Goal: Obtain resource: Obtain resource

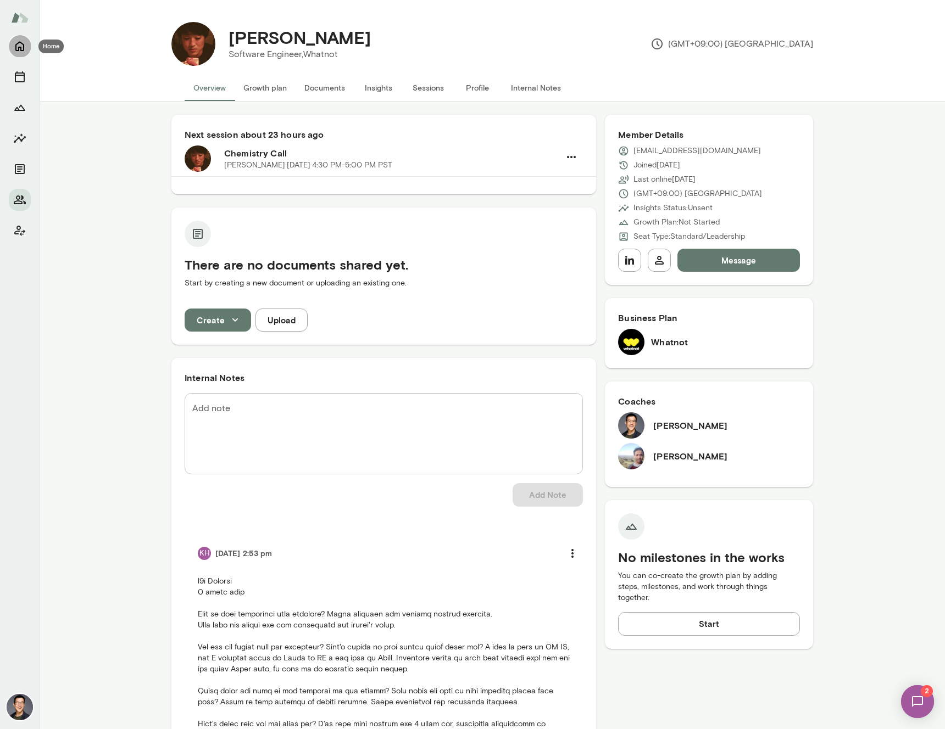
click at [12, 45] on button "Home" at bounding box center [20, 46] width 22 height 22
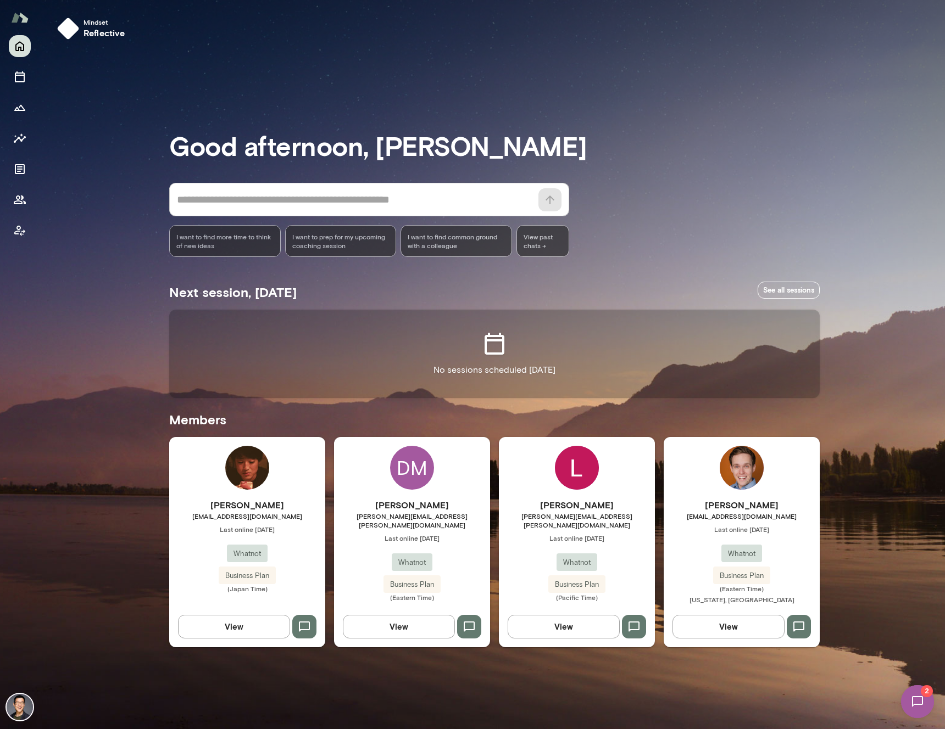
click at [569, 496] on div "Logan Bestwick logan.bestwick@whatnot.com Last online August 24 Whatnot Busines…" at bounding box center [577, 542] width 156 height 210
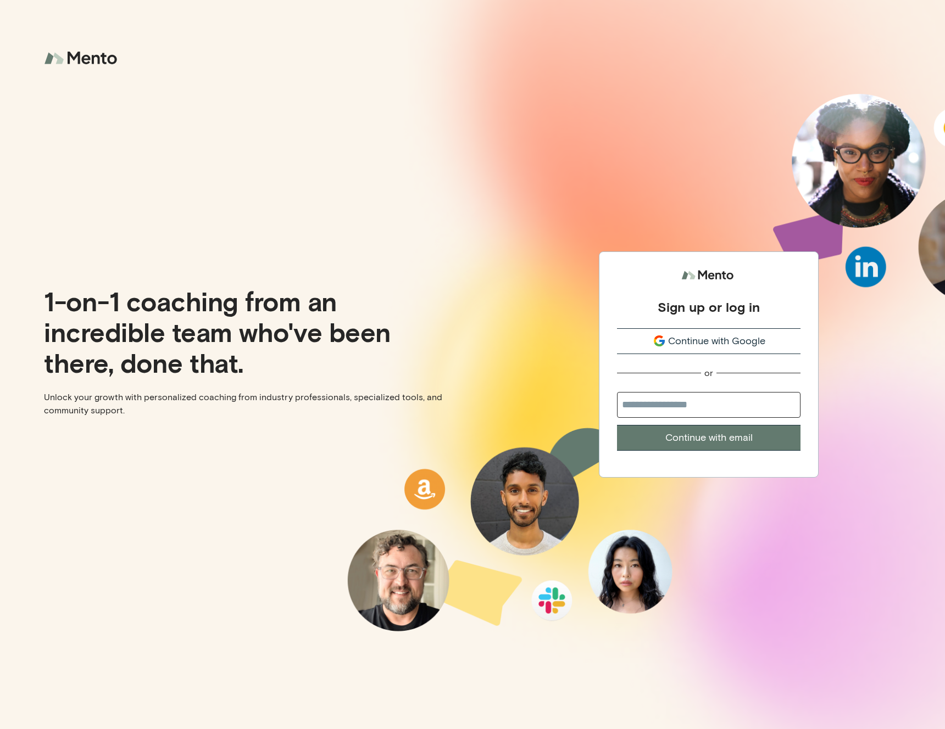
click at [646, 335] on div "Continue with Google" at bounding box center [708, 341] width 183 height 15
click at [653, 339] on icon "submit" at bounding box center [658, 340] width 13 height 13
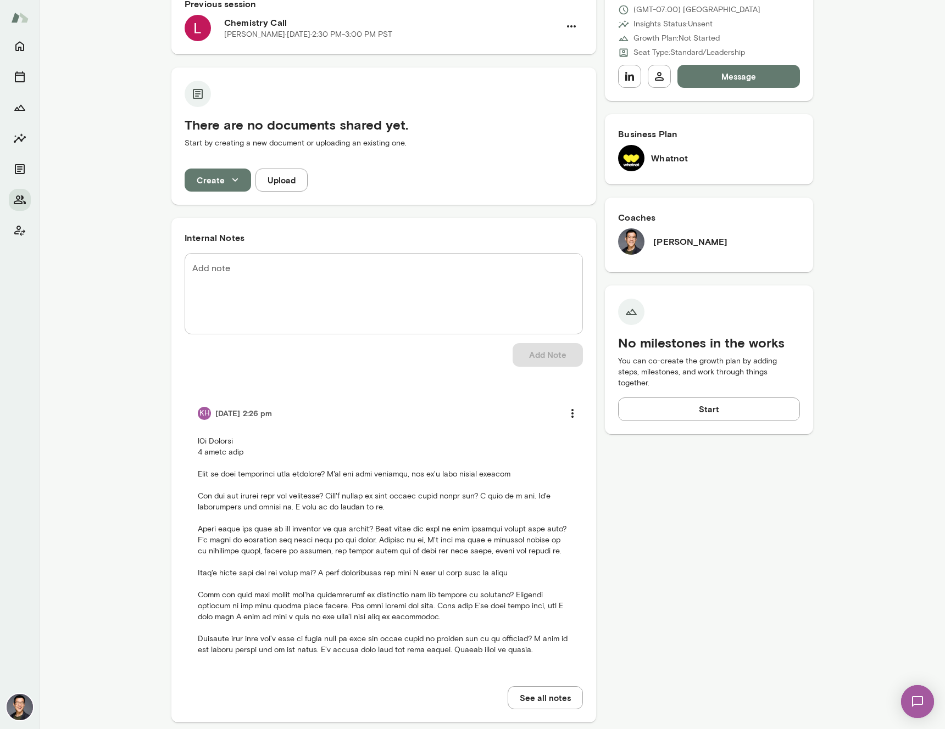
scroll to position [194, 0]
click at [26, 166] on icon "Documents" at bounding box center [19, 169] width 13 height 13
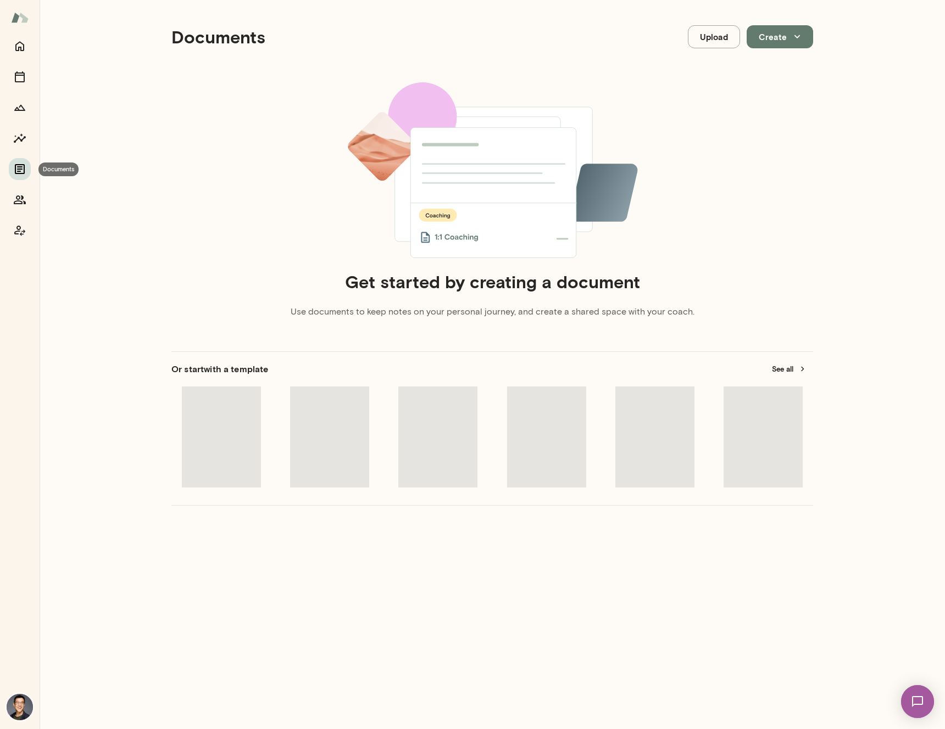
scroll to position [9, 0]
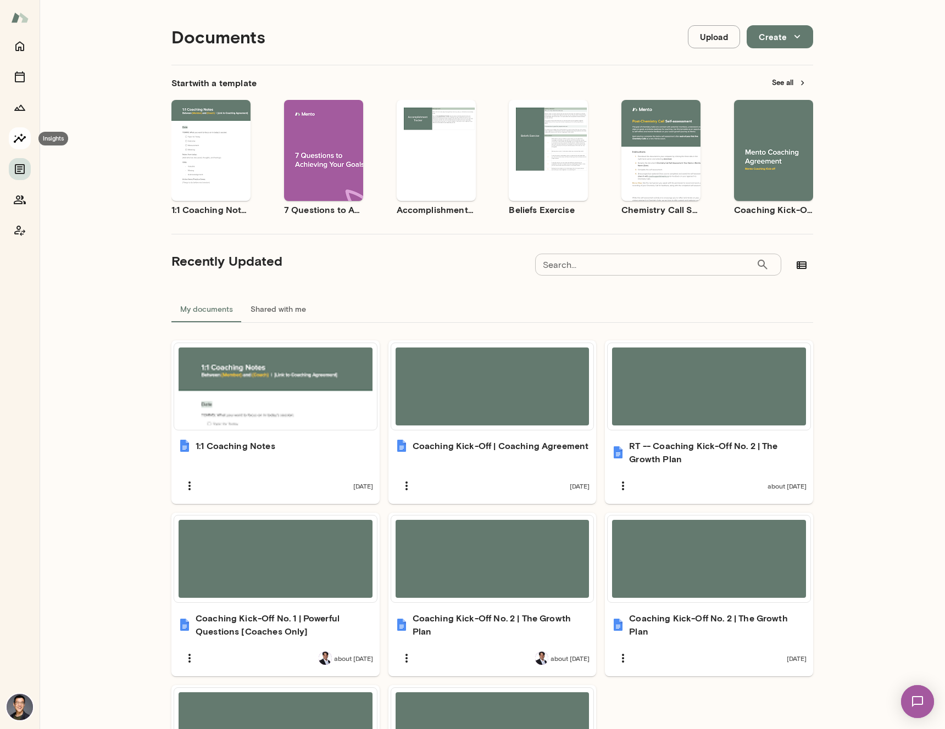
click at [16, 139] on icon "Insights" at bounding box center [20, 137] width 12 height 9
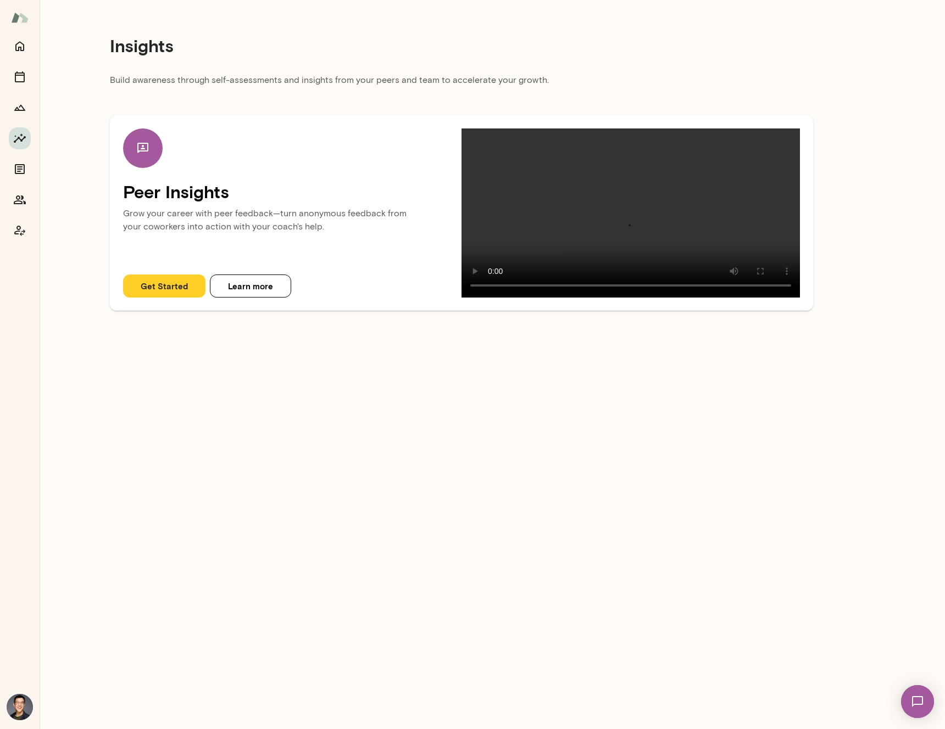
click at [227, 298] on button "Learn more" at bounding box center [250, 286] width 81 height 23
click at [178, 298] on button "Get Started" at bounding box center [164, 286] width 82 height 23
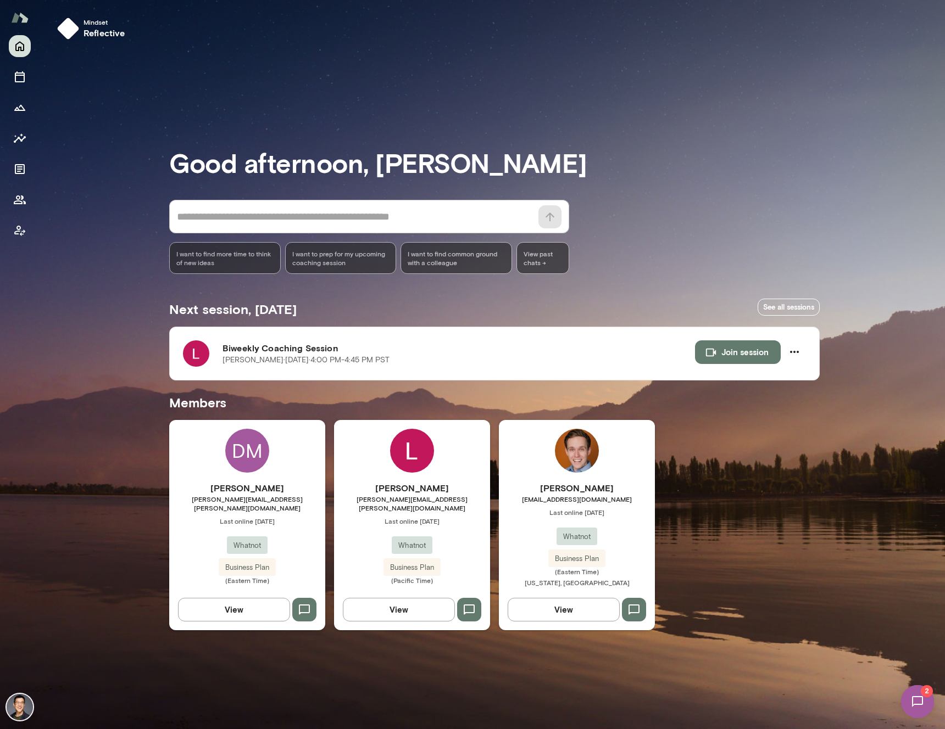
click at [456, 460] on div "Logan Bestwick [EMAIL_ADDRESS][PERSON_NAME][DOMAIN_NAME] Last online [DATE] Wha…" at bounding box center [412, 525] width 156 height 210
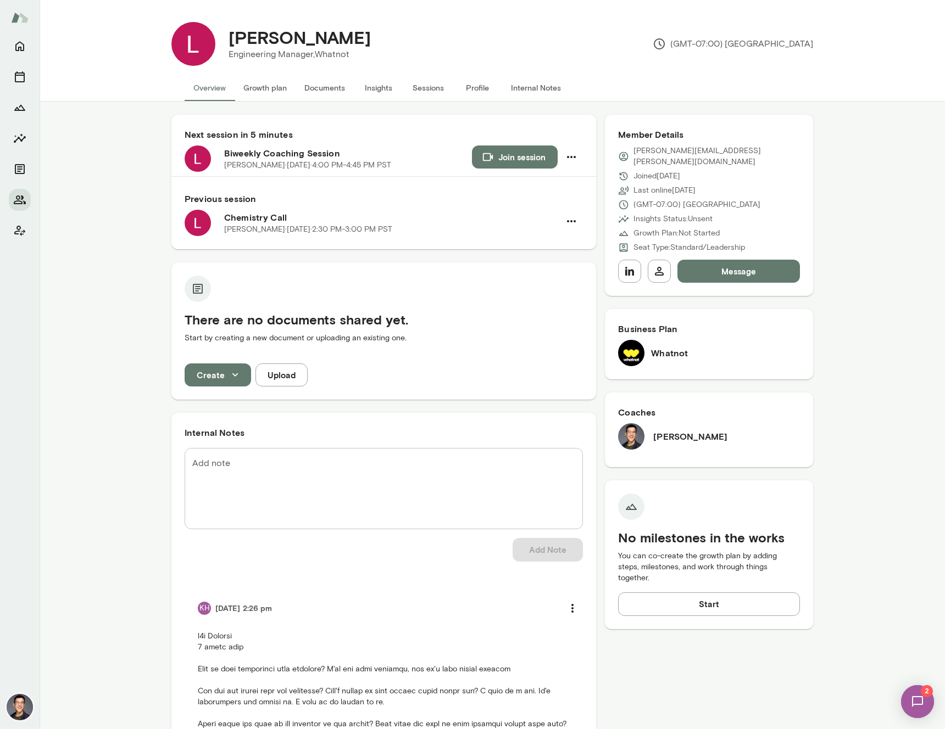
click at [367, 91] on button "Insights" at bounding box center [378, 88] width 49 height 26
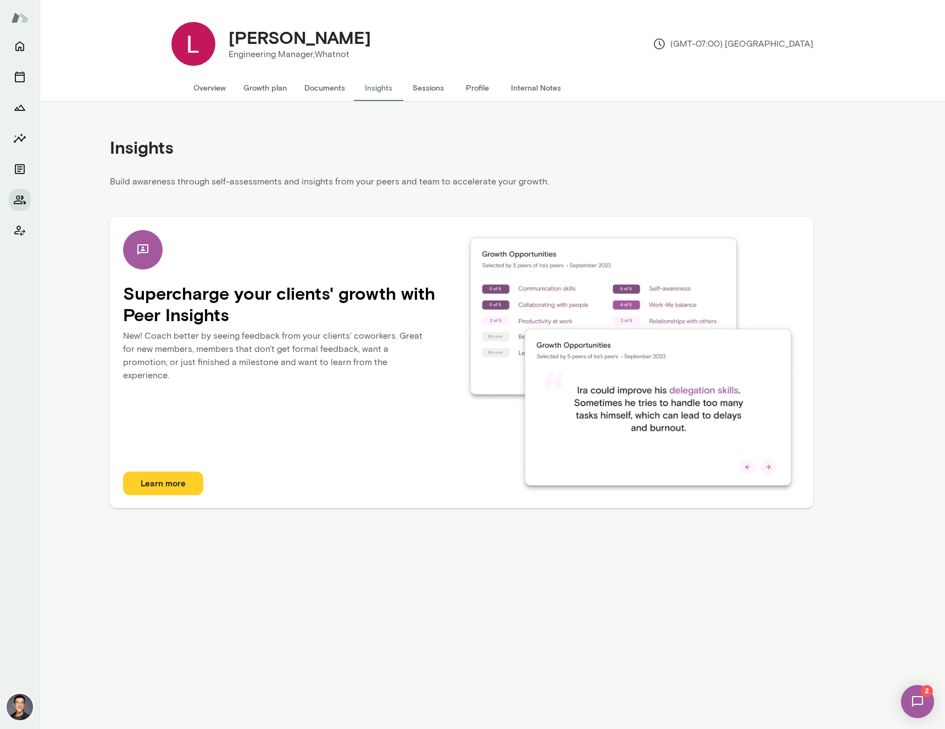
click at [185, 478] on button "Learn more" at bounding box center [163, 483] width 80 height 23
click at [331, 92] on button "Documents" at bounding box center [324, 88] width 58 height 26
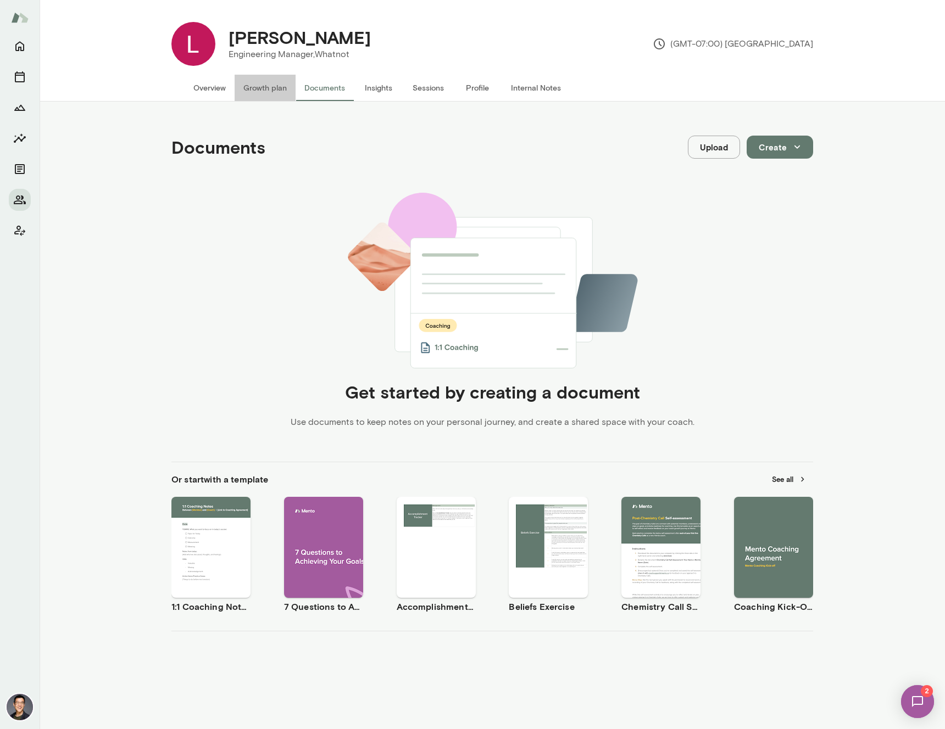
click at [271, 91] on button "Growth plan" at bounding box center [264, 88] width 61 height 26
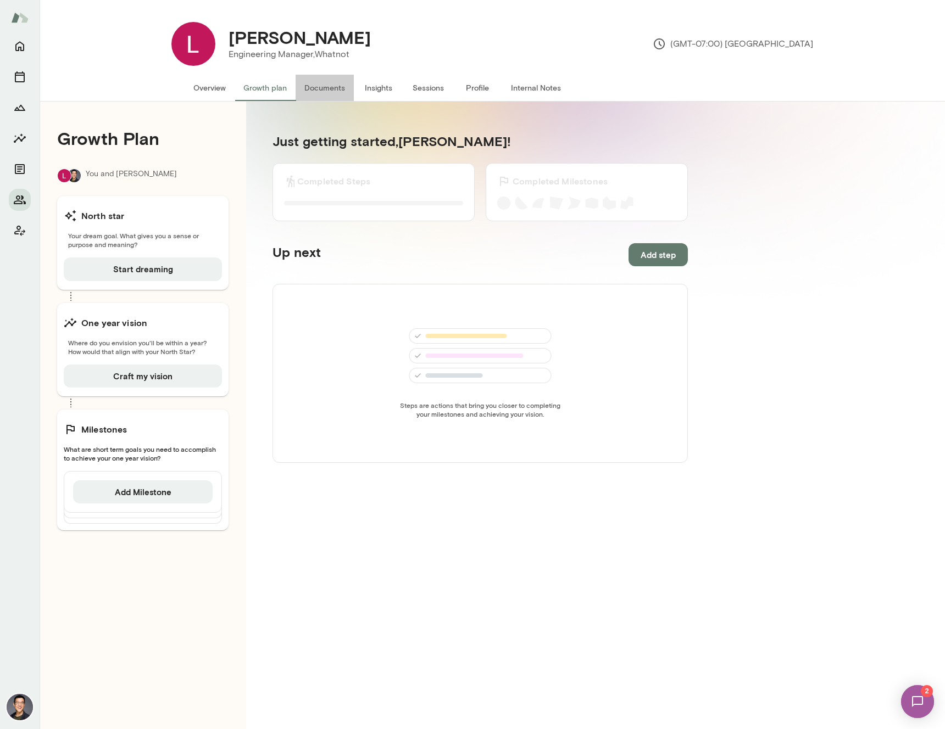
click at [339, 86] on button "Documents" at bounding box center [324, 88] width 58 height 26
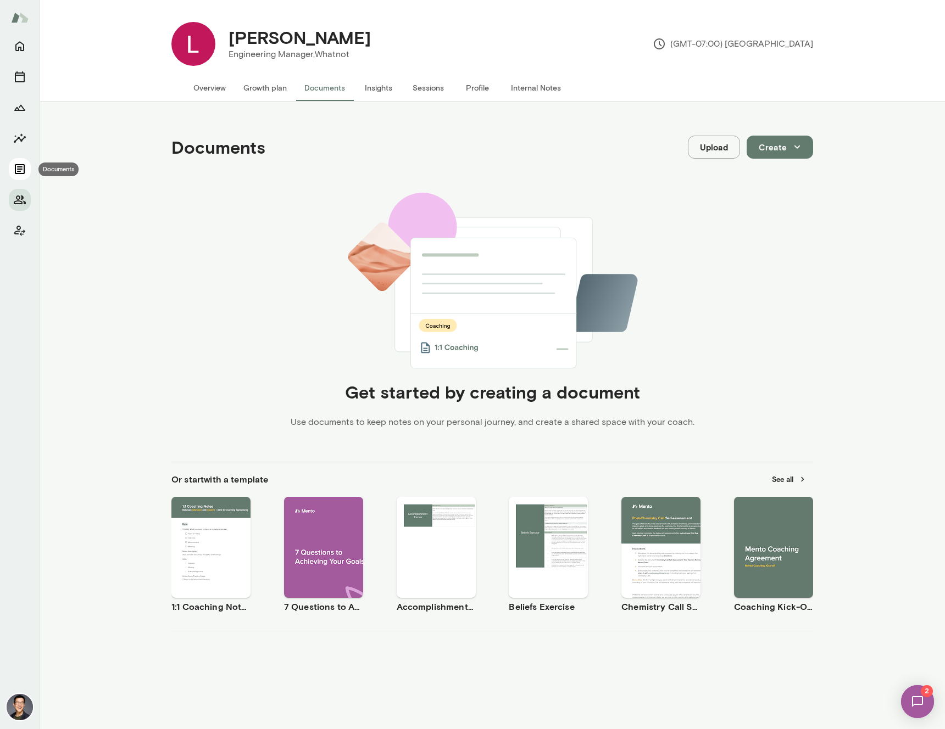
click at [16, 166] on icon "Documents" at bounding box center [19, 169] width 13 height 13
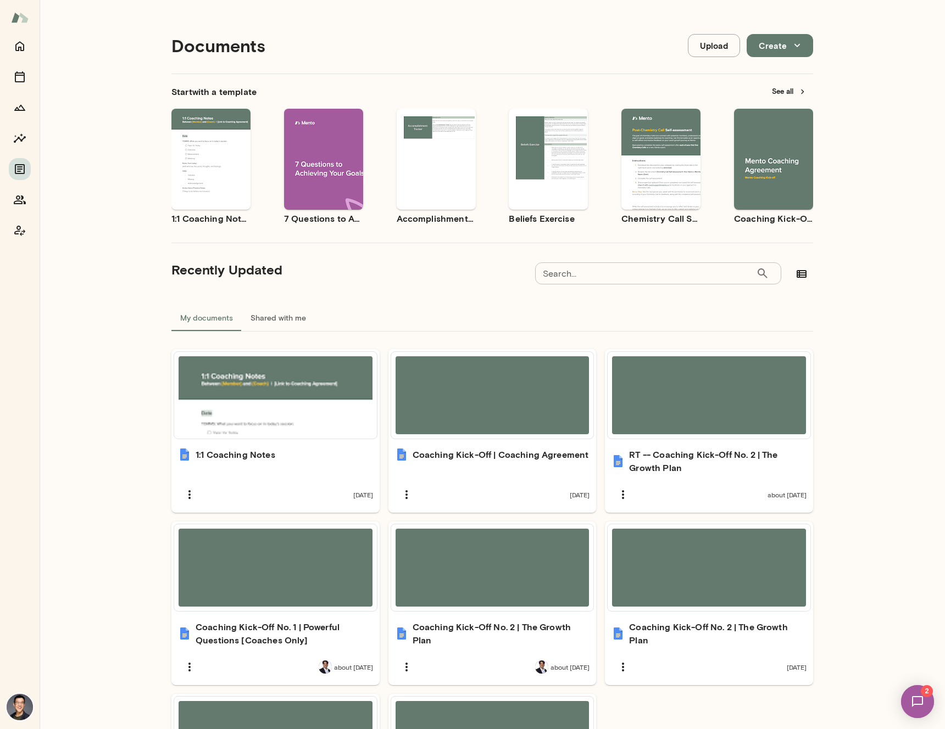
click at [653, 271] on input "Search..." at bounding box center [645, 273] width 221 height 22
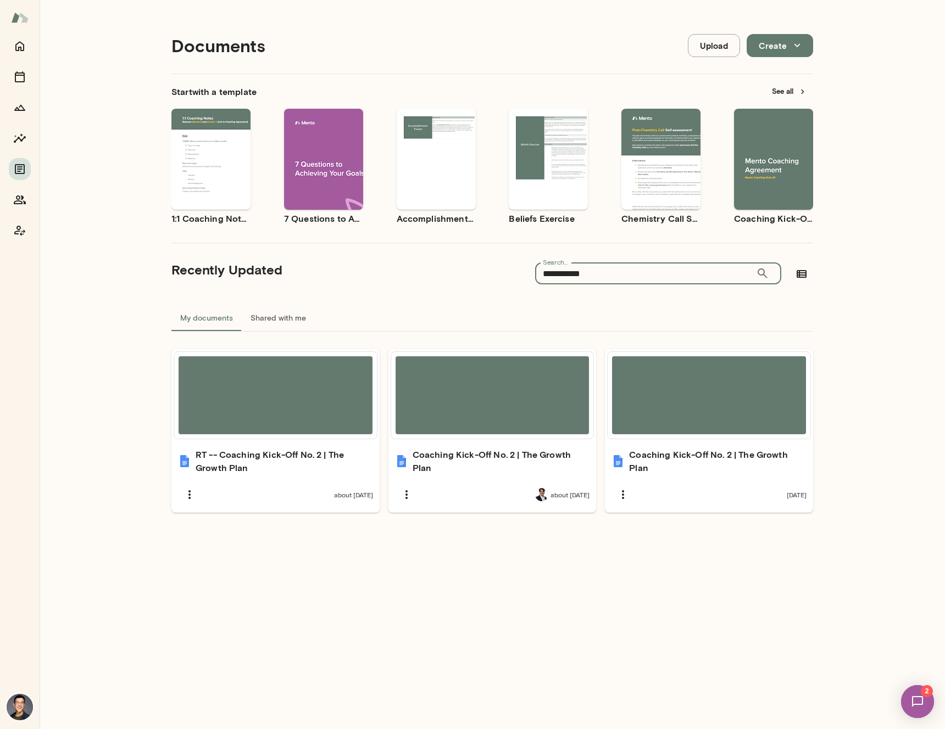
type input "**********"
click at [790, 85] on button "See all" at bounding box center [789, 91] width 48 height 17
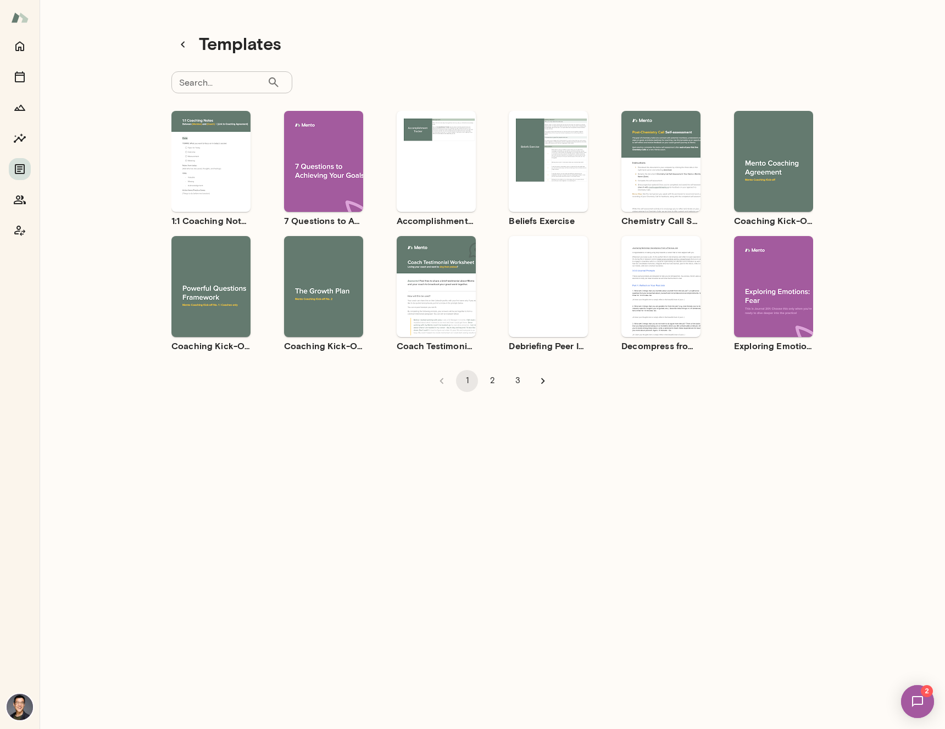
click at [232, 88] on input "Search..." at bounding box center [219, 82] width 96 height 22
click at [762, 169] on button "Preview" at bounding box center [773, 171] width 70 height 14
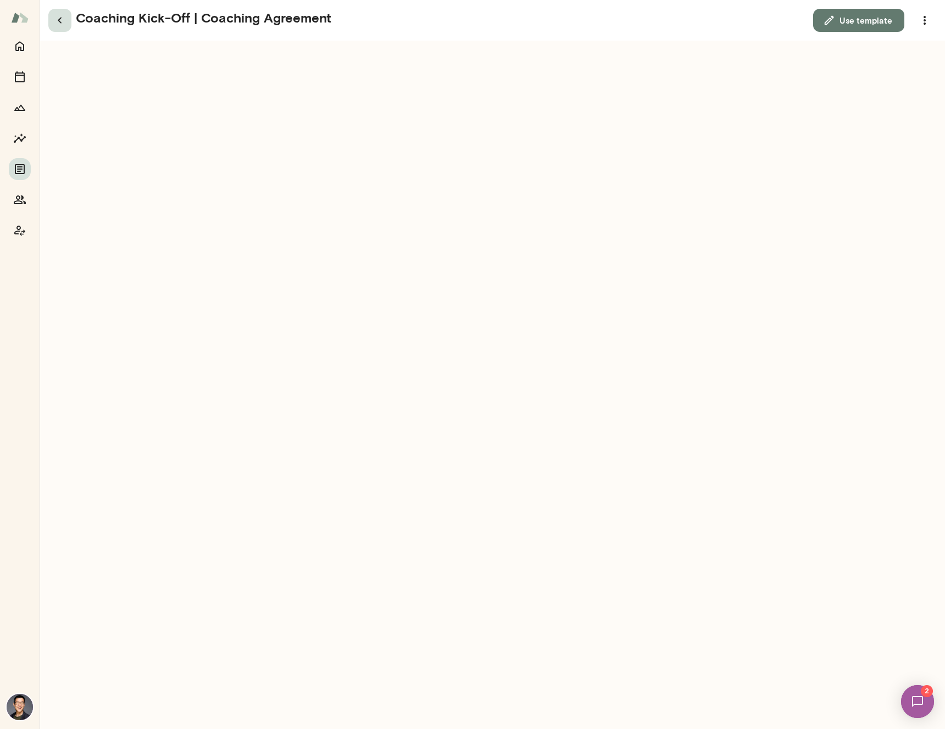
click at [62, 23] on icon "button" at bounding box center [59, 20] width 13 height 13
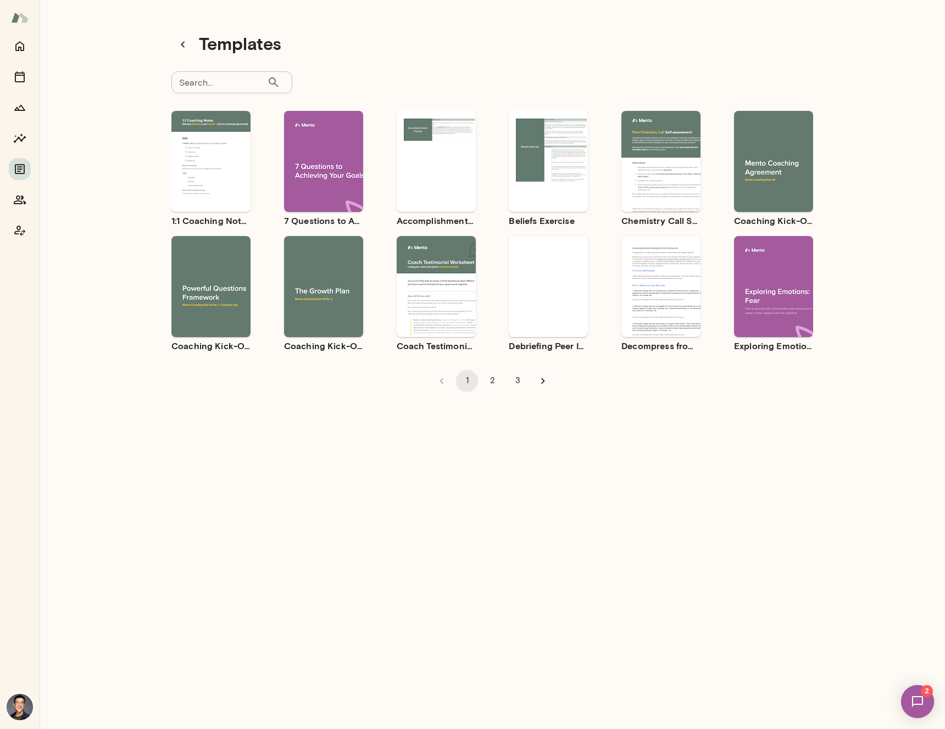
click at [764, 177] on button "Preview" at bounding box center [773, 171] width 70 height 14
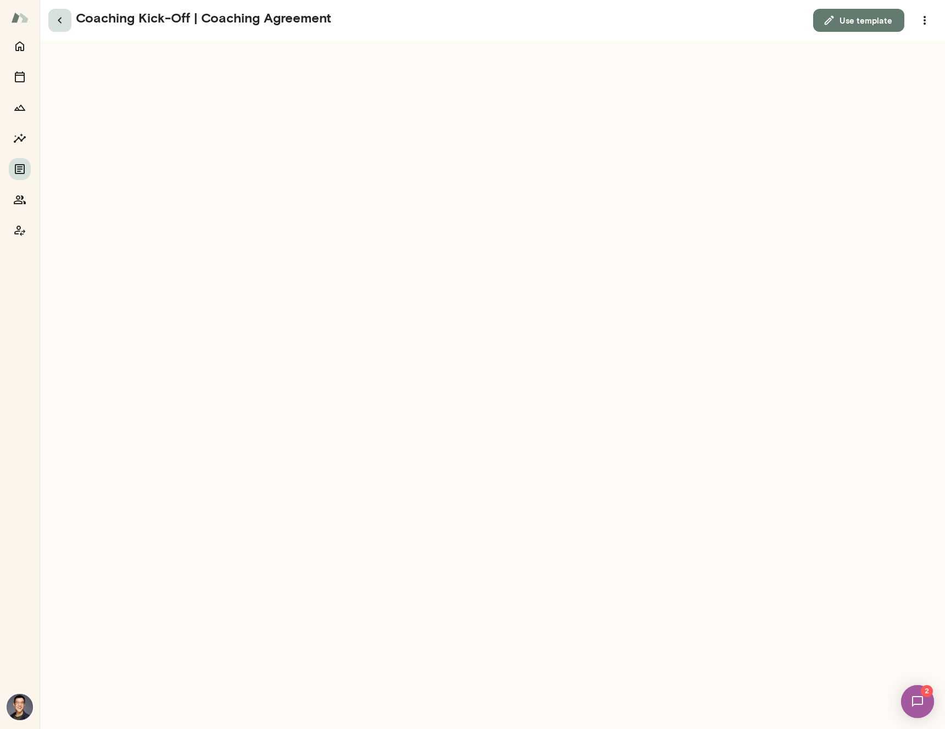
click at [63, 25] on icon "button" at bounding box center [59, 20] width 13 height 13
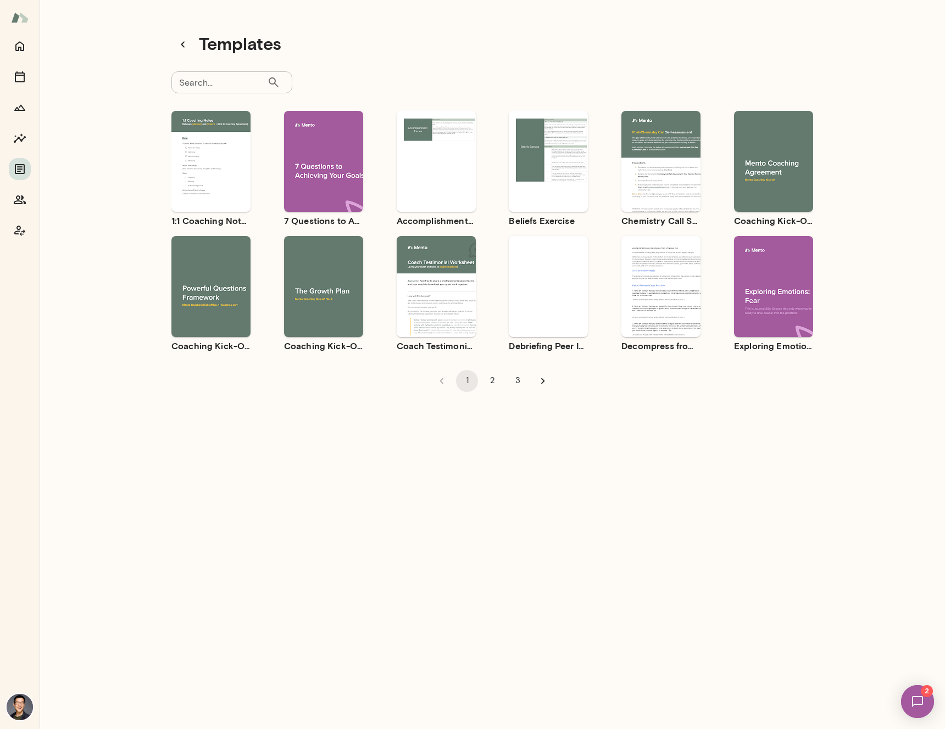
click at [781, 174] on span "Preview" at bounding box center [779, 170] width 25 height 9
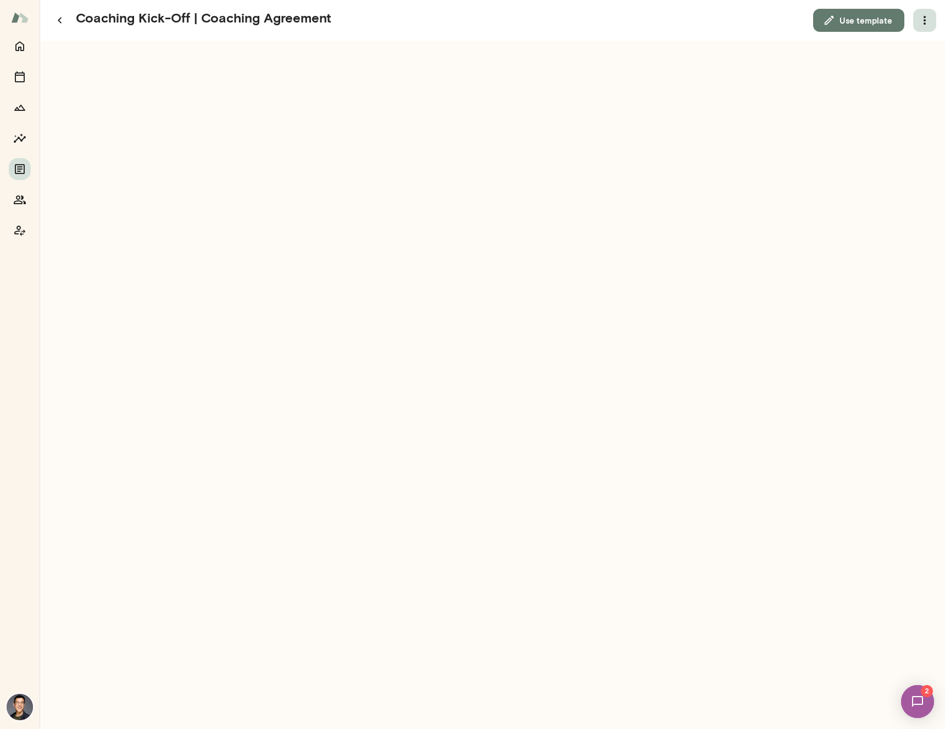
click at [930, 15] on icon "button" at bounding box center [924, 20] width 13 height 13
click at [778, 36] on div at bounding box center [472, 364] width 945 height 729
click at [852, 21] on button "Use template" at bounding box center [858, 20] width 91 height 23
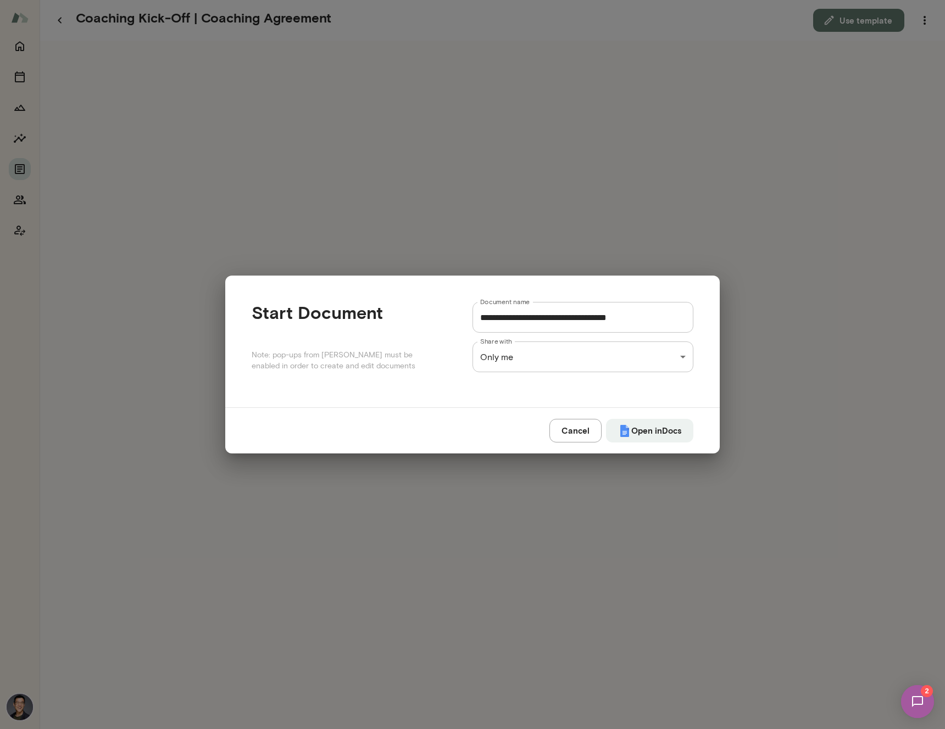
click at [662, 0] on div "**********" at bounding box center [472, 0] width 945 height 0
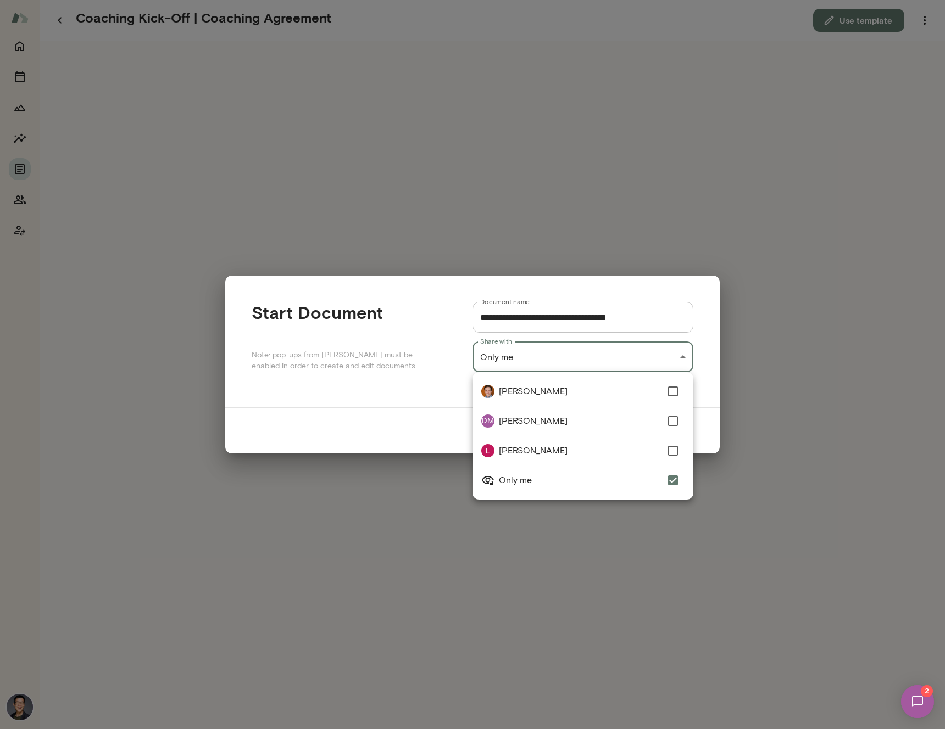
type input "**********"
click at [708, 435] on div at bounding box center [472, 364] width 945 height 729
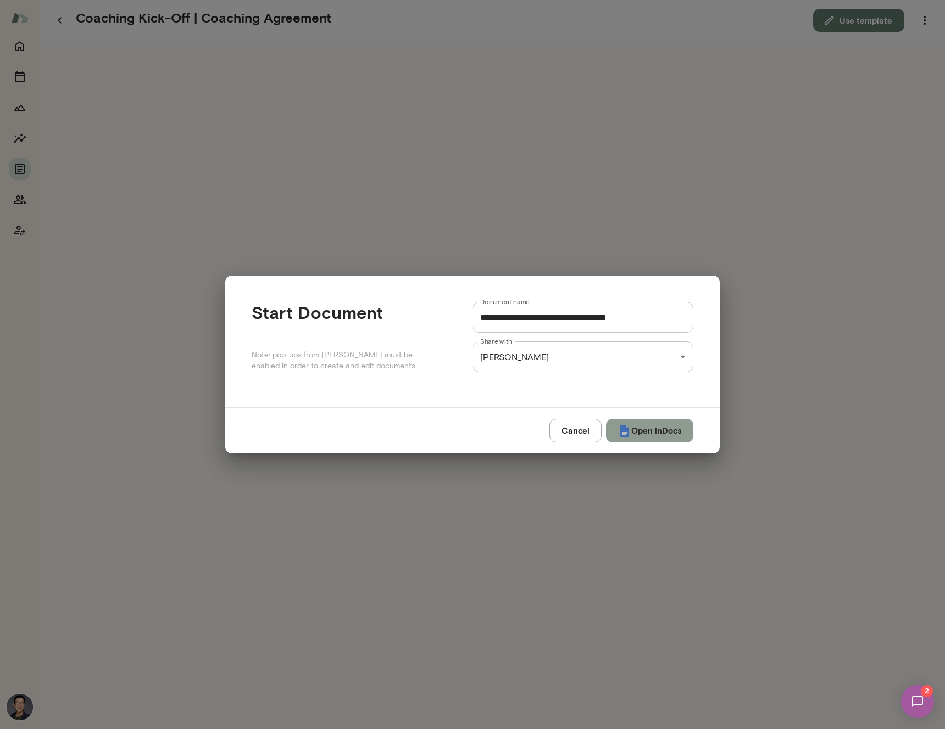
click at [663, 437] on button "Open in Docs" at bounding box center [649, 430] width 87 height 23
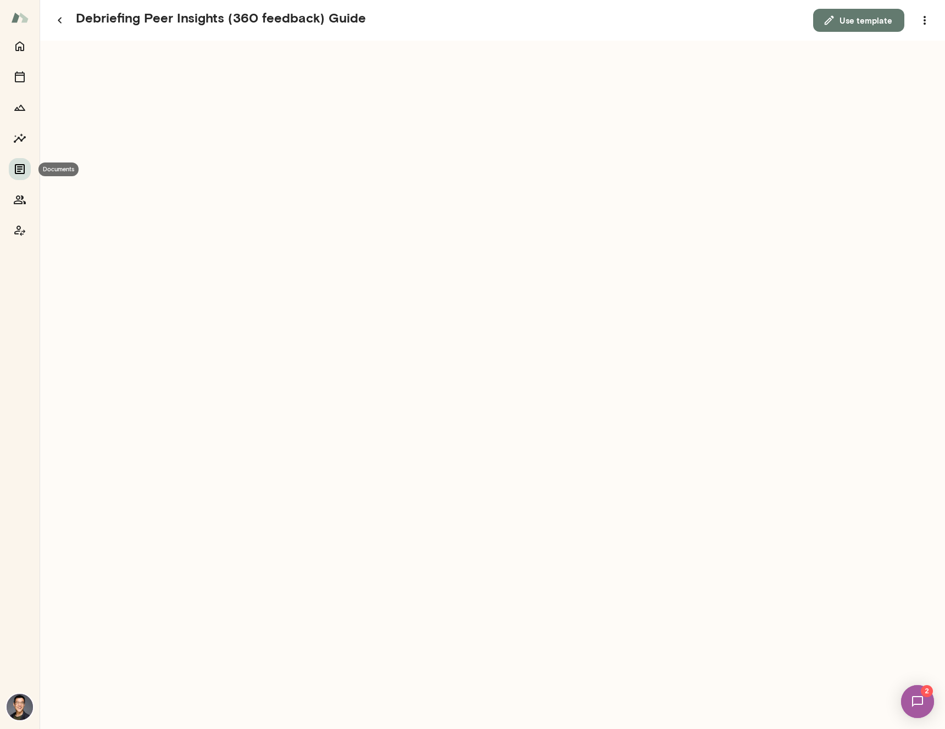
click at [21, 165] on icon "Documents" at bounding box center [20, 169] width 10 height 10
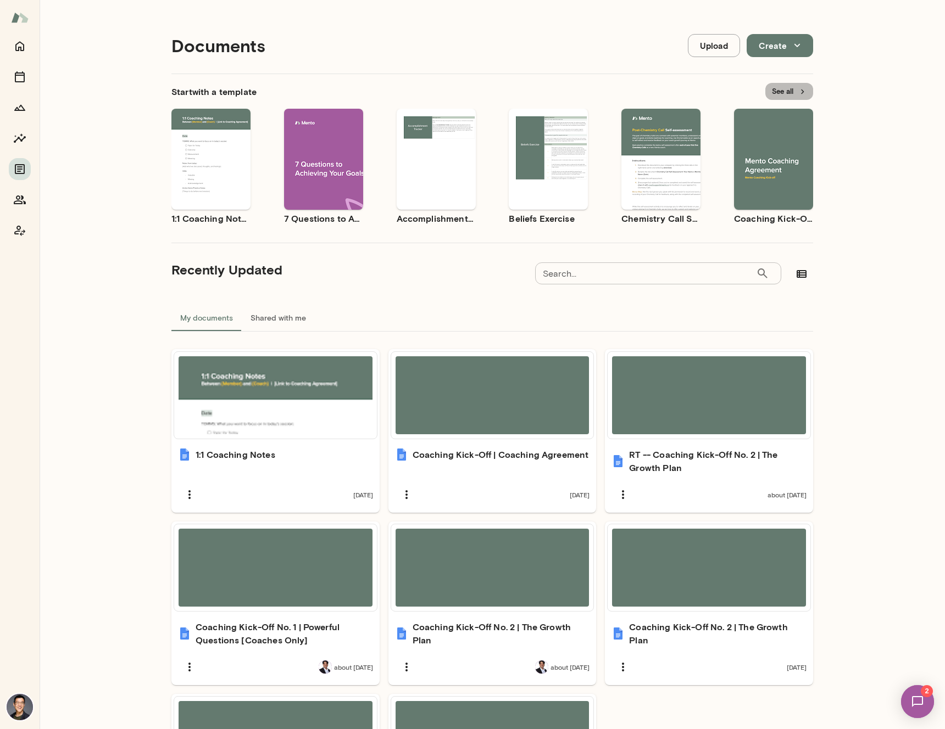
click at [765, 91] on button "See all" at bounding box center [789, 91] width 48 height 17
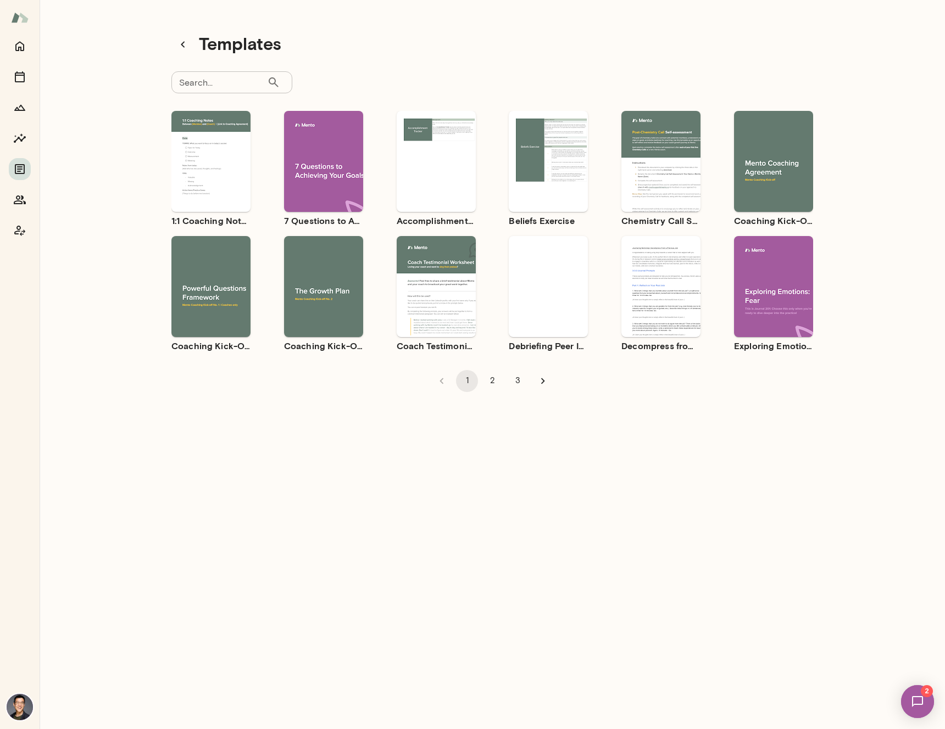
click at [328, 315] on div "Use template Preview" at bounding box center [323, 286] width 79 height 101
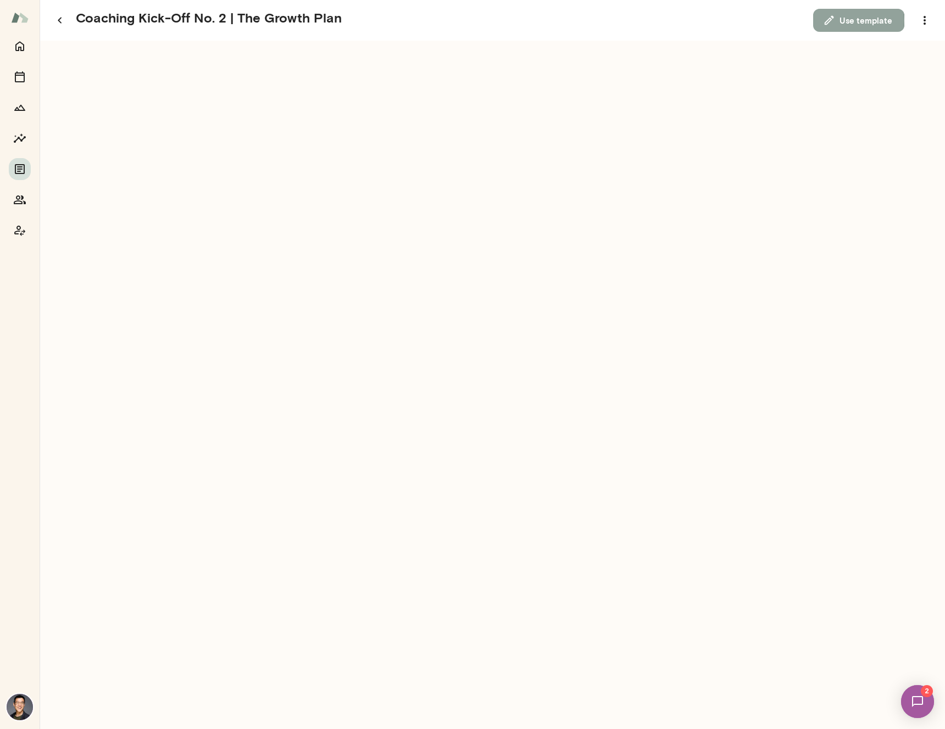
click at [858, 20] on button "Use template" at bounding box center [858, 20] width 91 height 23
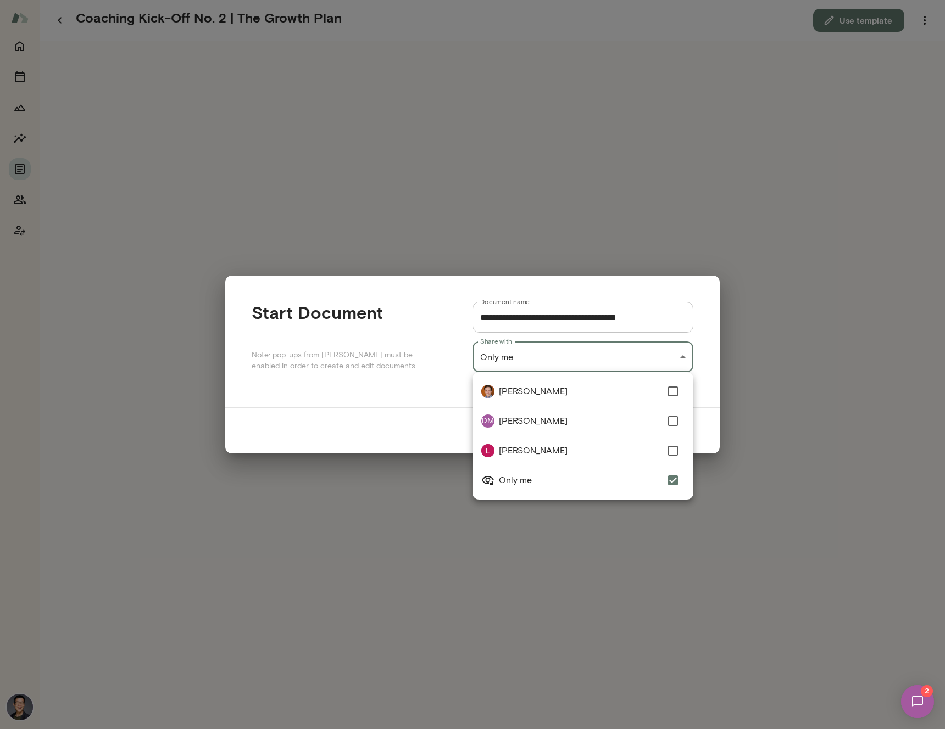
click at [655, 0] on div "**********" at bounding box center [472, 0] width 945 height 0
click at [655, 359] on div at bounding box center [472, 364] width 945 height 729
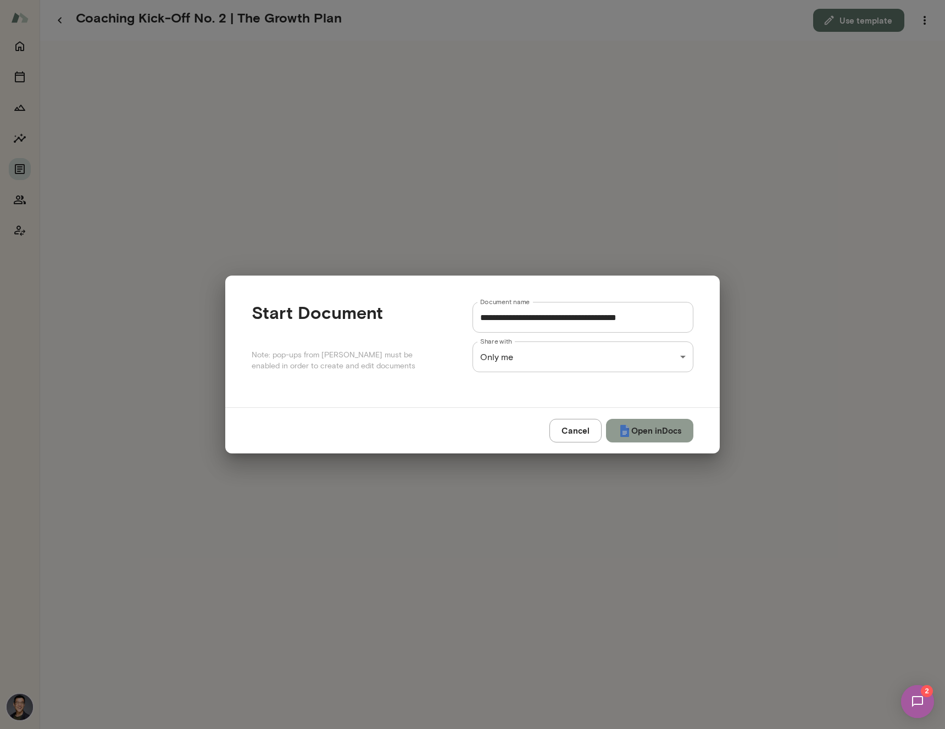
click at [649, 433] on button "Open in Docs" at bounding box center [649, 430] width 87 height 23
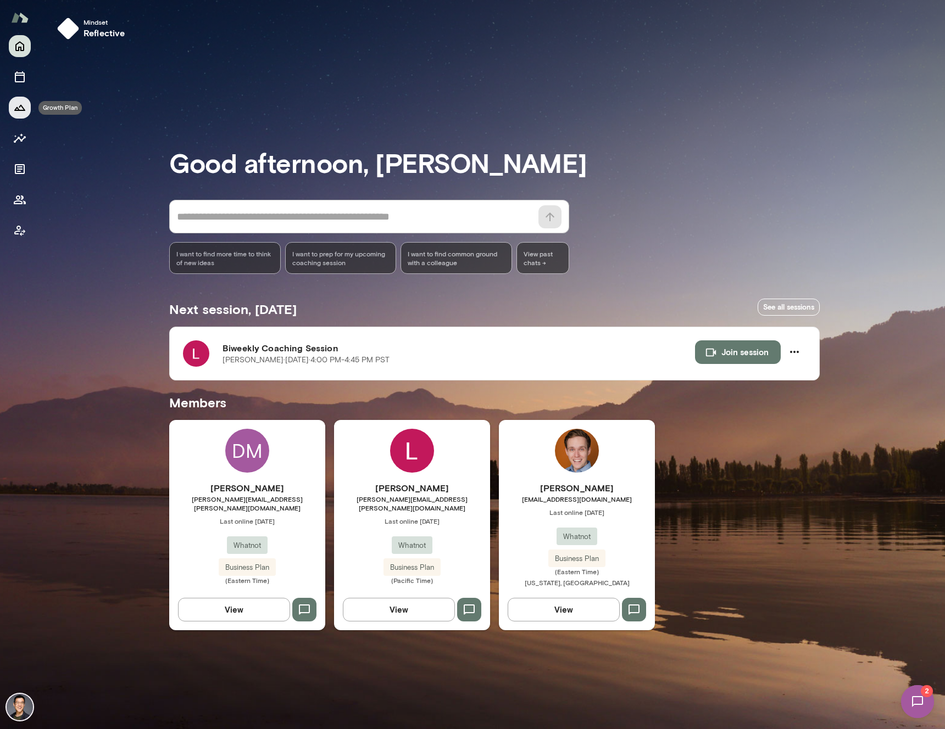
click at [20, 110] on icon "Growth Plan" at bounding box center [19, 108] width 11 height 6
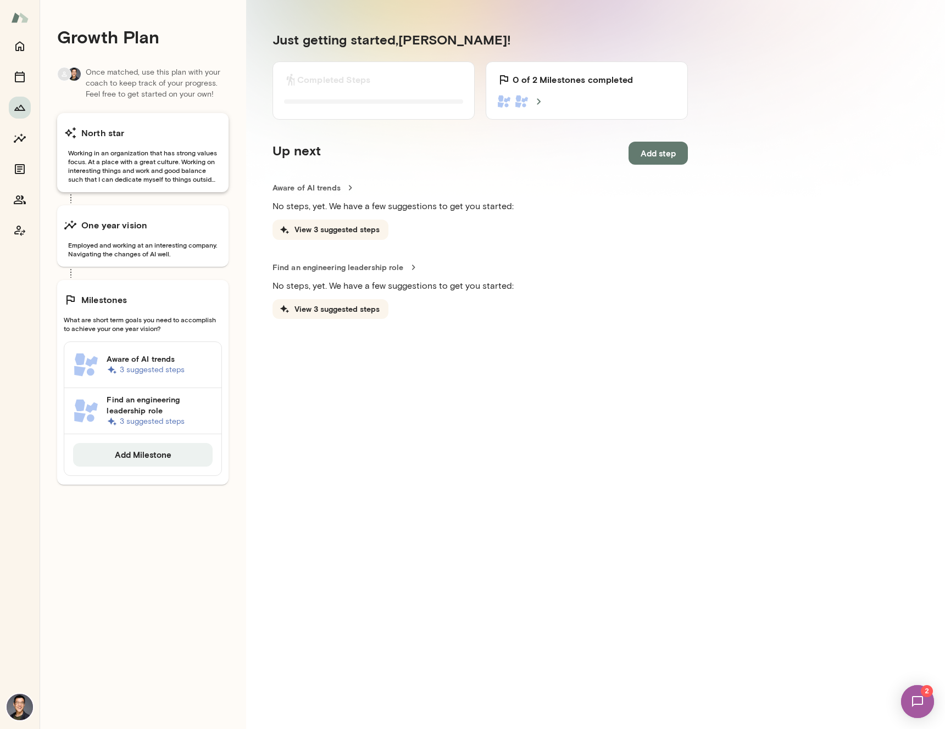
click at [183, 166] on span "Working in an organization that has strong values focus. At a place with a grea…" at bounding box center [143, 165] width 158 height 35
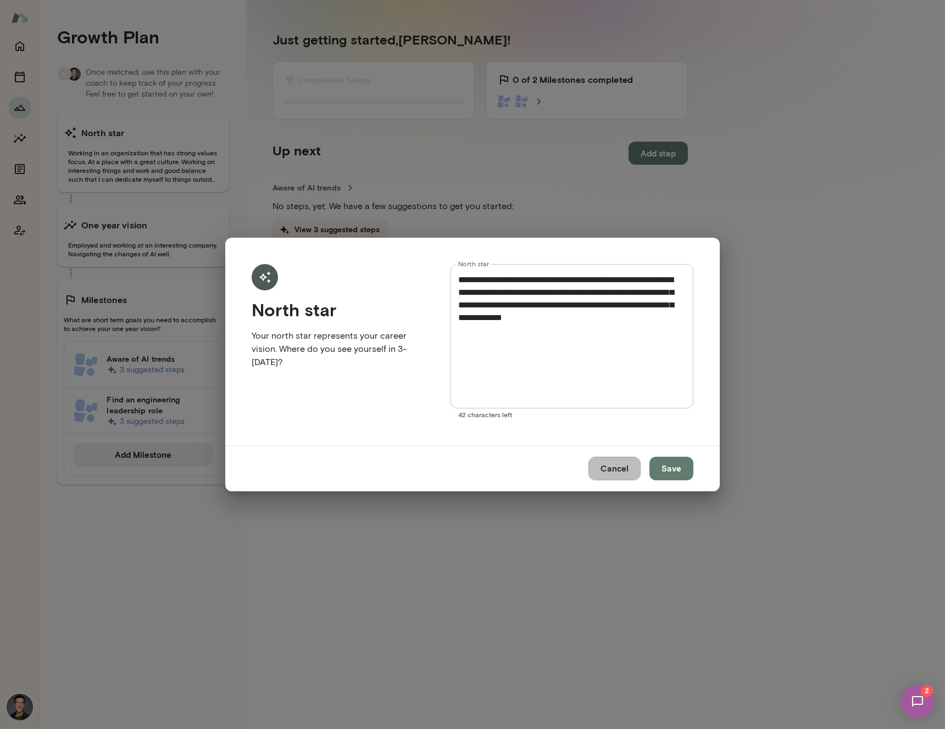
click at [618, 463] on button "Cancel" at bounding box center [614, 468] width 52 height 23
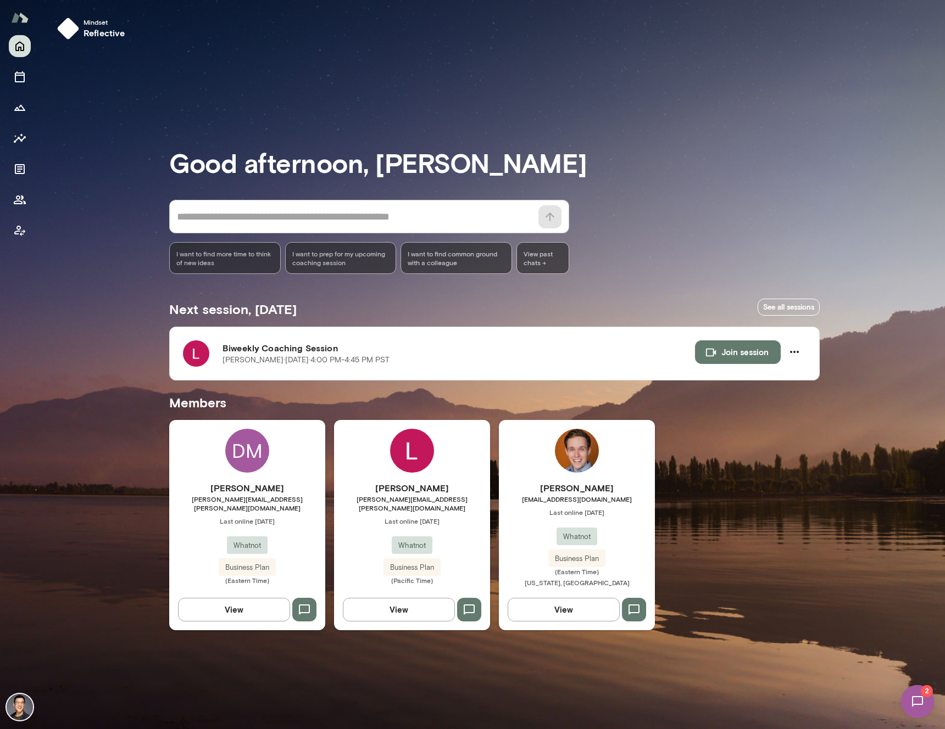
click at [364, 434] on div "Logan Bestwick logan.bestwick@whatnot.com Last online August 24 Whatnot Busines…" at bounding box center [412, 525] width 156 height 210
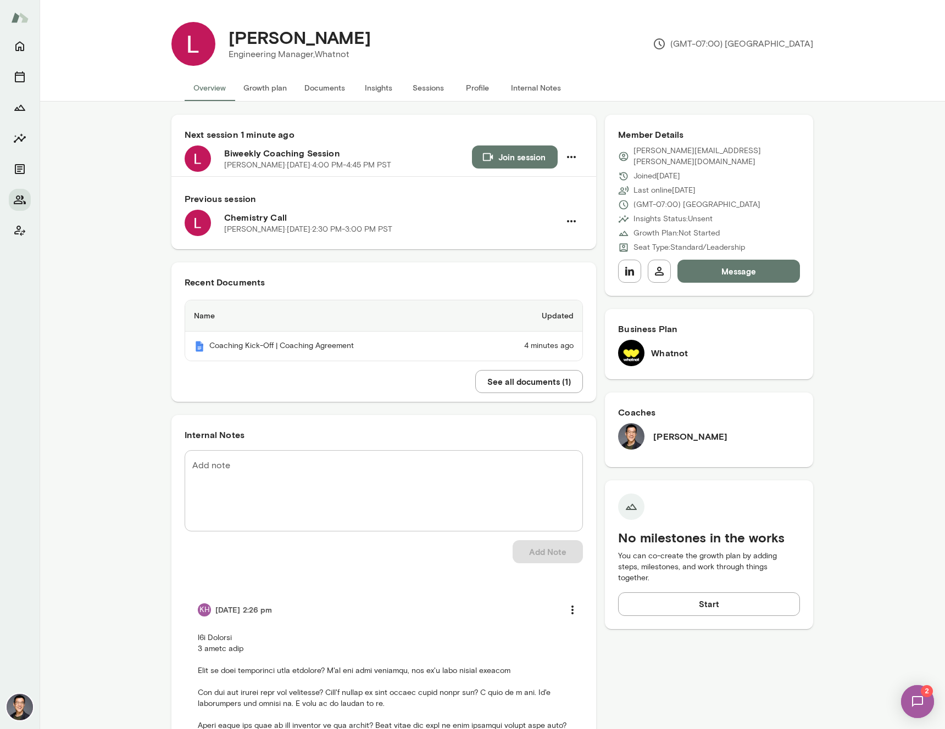
click at [265, 90] on button "Growth plan" at bounding box center [264, 88] width 61 height 26
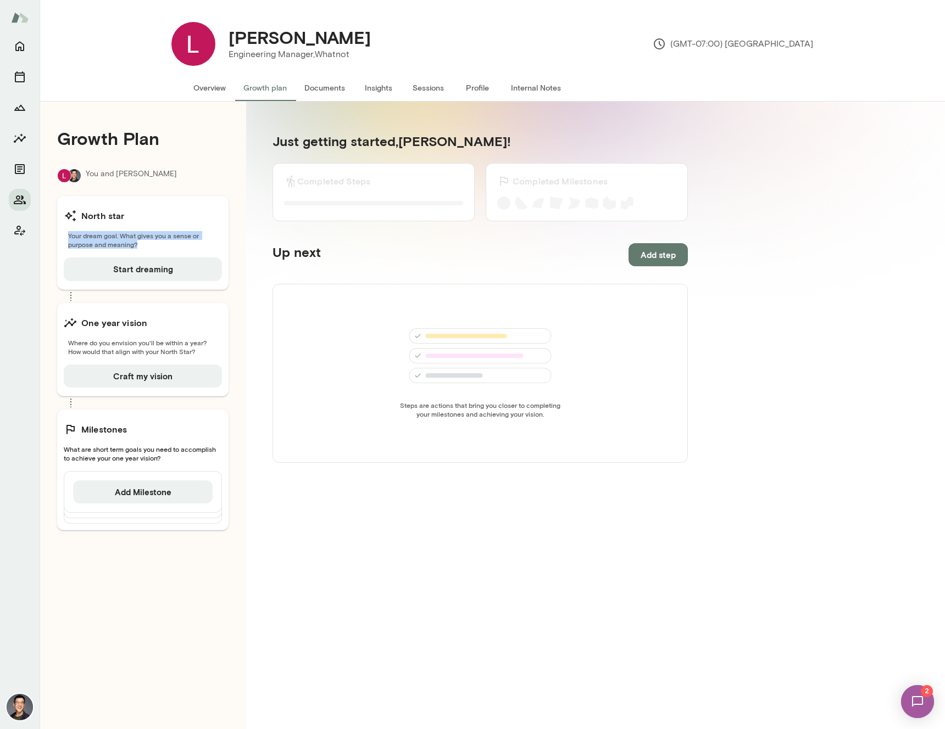
drag, startPoint x: 119, startPoint y: 229, endPoint x: 170, endPoint y: 243, distance: 53.0
click at [170, 243] on div "North star Your dream goal. What gives you a sense or purpose and meaning? Star…" at bounding box center [142, 242] width 171 height 93
drag, startPoint x: 155, startPoint y: 337, endPoint x: 166, endPoint y: 339, distance: 11.7
click at [166, 339] on div "One year vision Where do you envision you'll be within a year? How would that a…" at bounding box center [142, 349] width 171 height 93
click at [147, 442] on div "Milestones What are short term goals you need to accomplish to achieve your one…" at bounding box center [142, 470] width 171 height 121
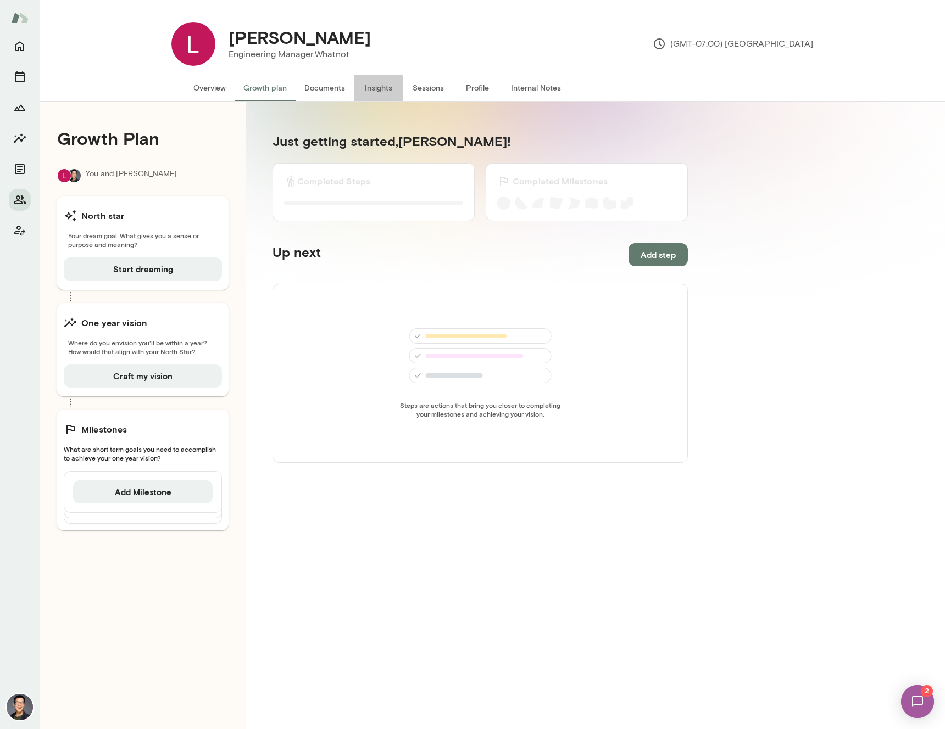
click at [378, 90] on button "Insights" at bounding box center [378, 88] width 49 height 26
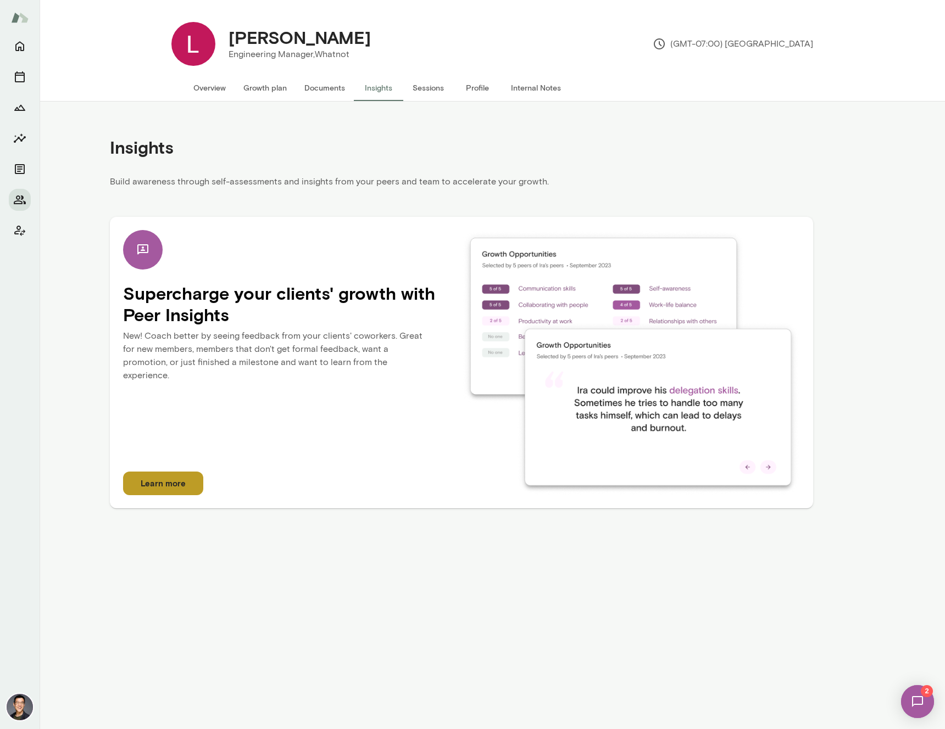
click at [178, 482] on button "Learn more" at bounding box center [163, 483] width 80 height 23
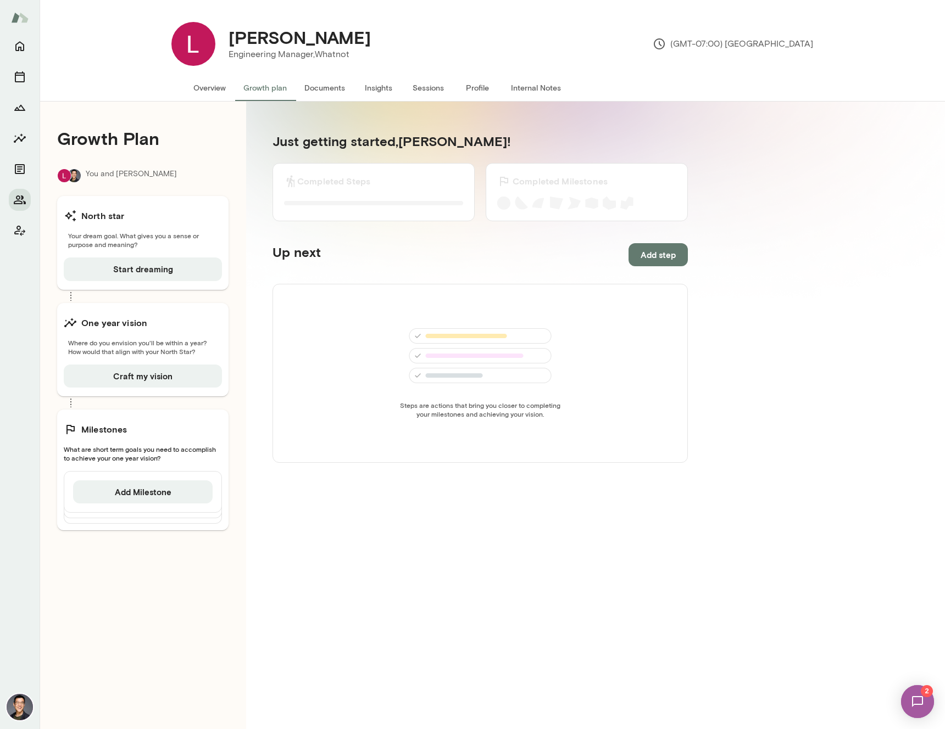
click at [319, 87] on button "Documents" at bounding box center [324, 88] width 58 height 26
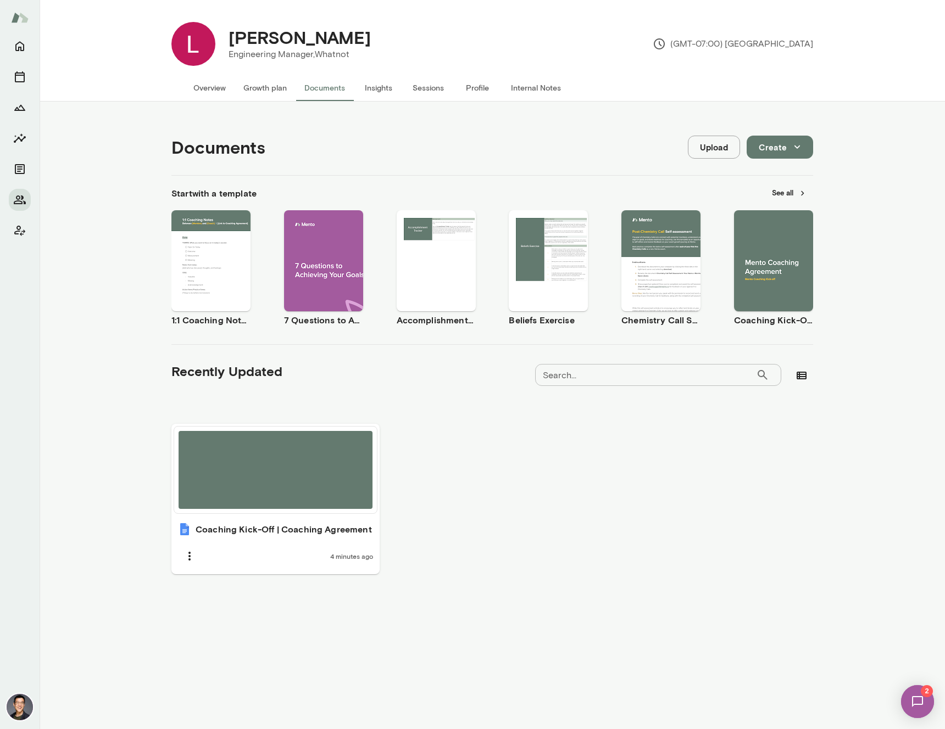
click at [584, 640] on div "Documents Upload Create Start with a template See all Use template Preview 1:1 …" at bounding box center [492, 420] width 905 height 636
